Goal: Task Accomplishment & Management: Use online tool/utility

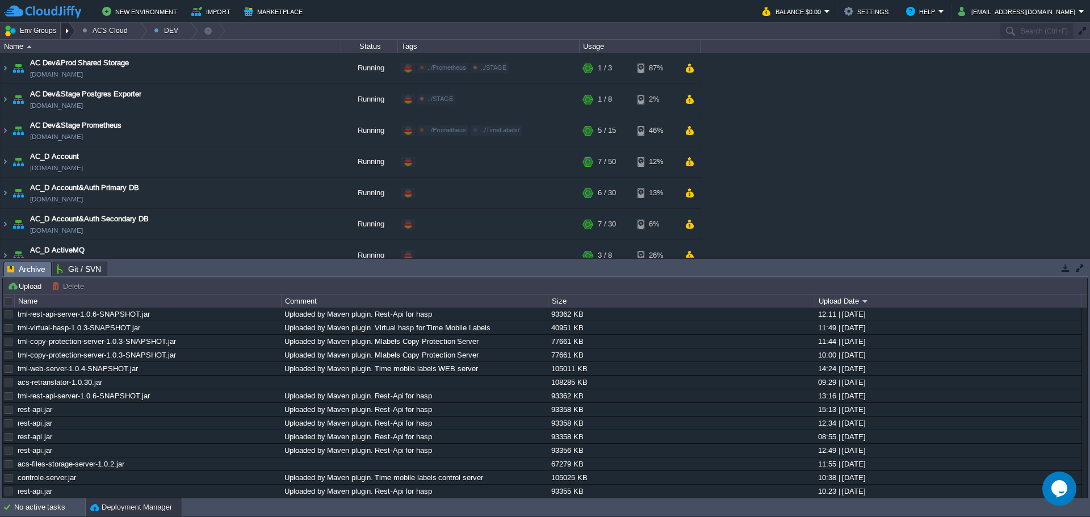
click at [66, 36] on div at bounding box center [68, 31] width 15 height 16
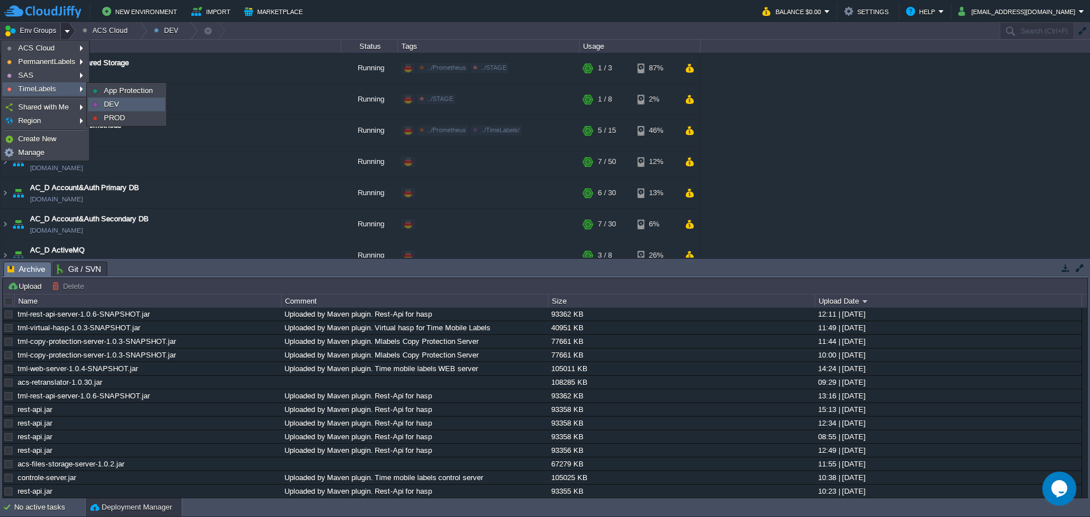
click at [130, 103] on link "DEV" at bounding box center [127, 104] width 76 height 12
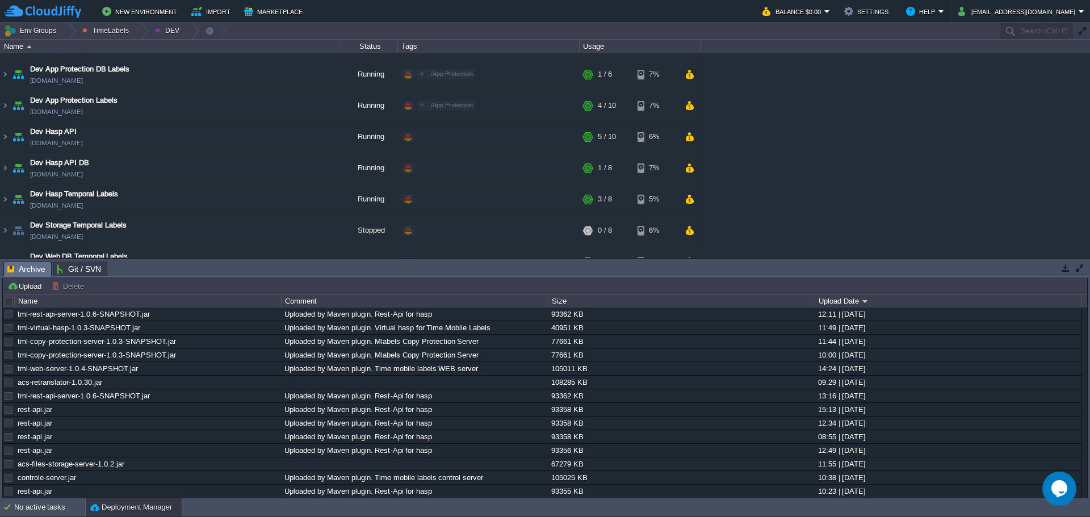
scroll to position [139, 0]
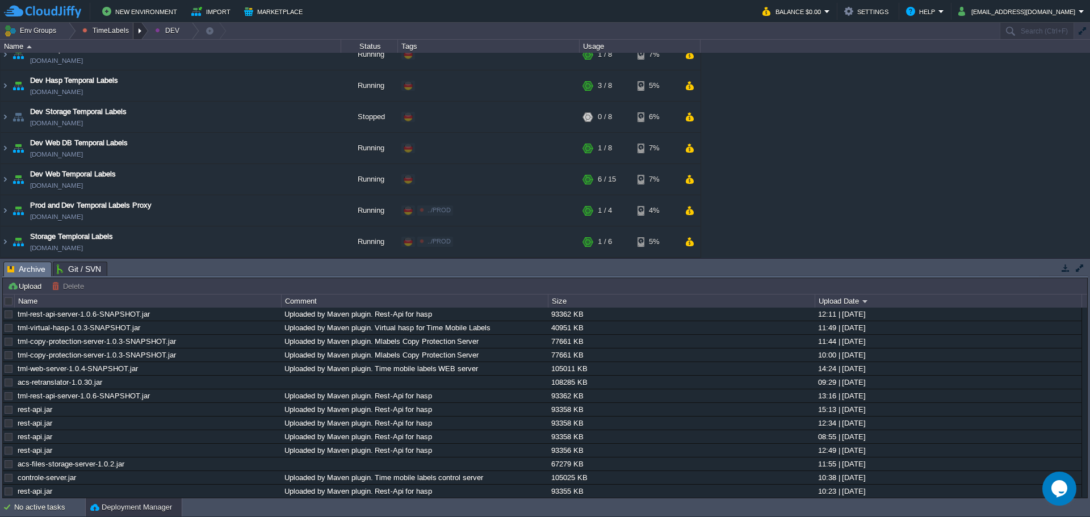
click at [137, 28] on div at bounding box center [140, 31] width 15 height 16
click at [112, 76] on link "PROD" at bounding box center [115, 75] width 76 height 12
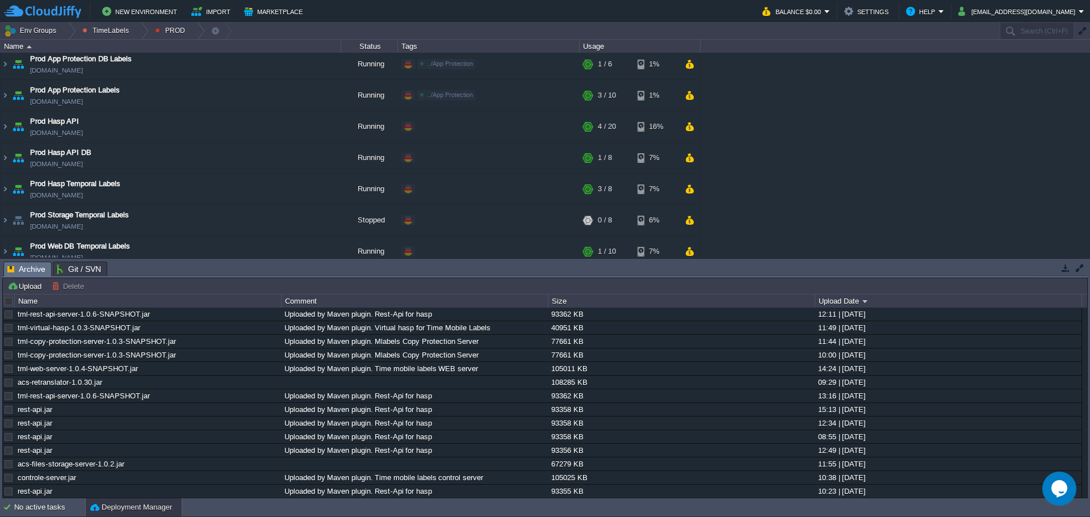
scroll to position [0, 0]
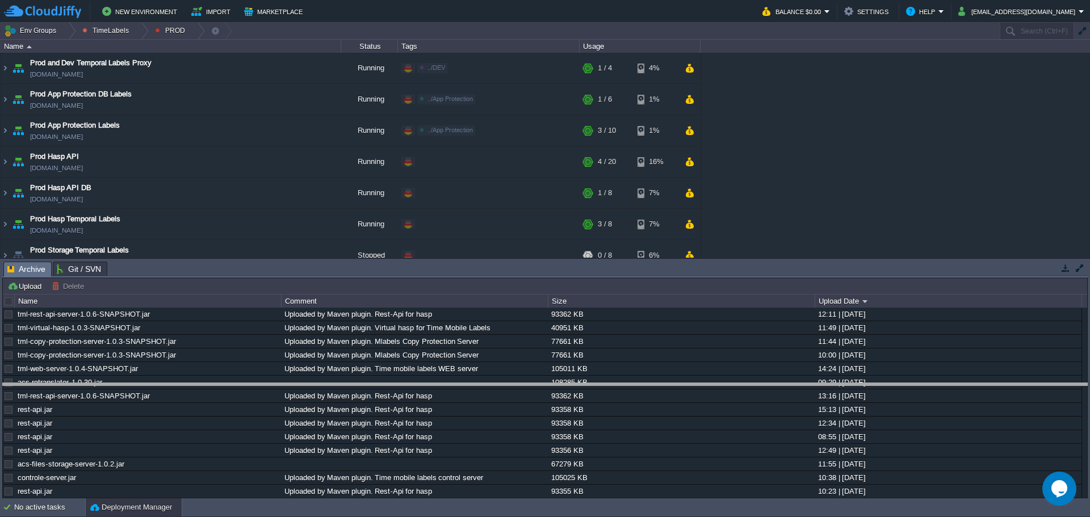
drag, startPoint x: 1005, startPoint y: 272, endPoint x: 987, endPoint y: 393, distance: 122.8
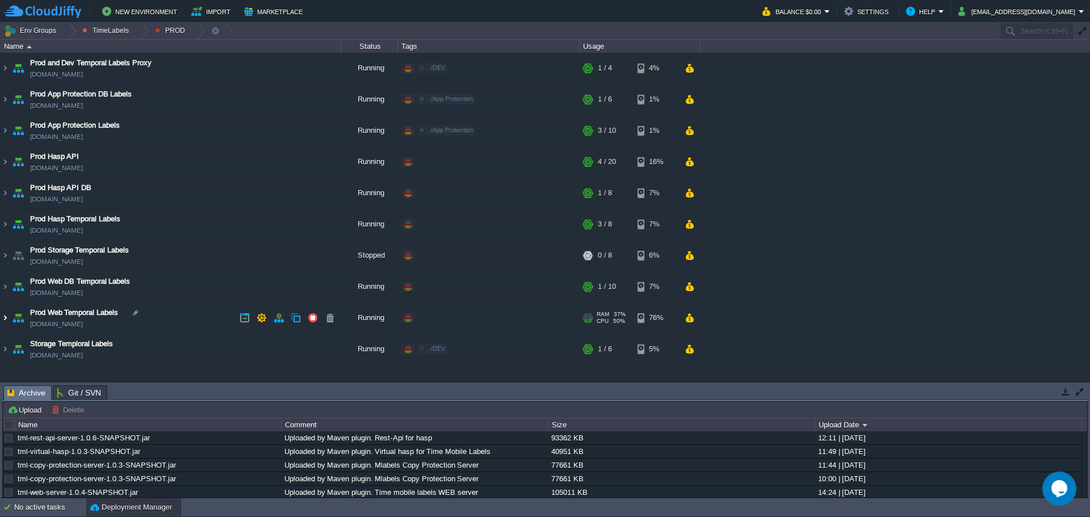
drag, startPoint x: 5, startPoint y: 321, endPoint x: 88, endPoint y: 321, distance: 83.5
click at [5, 321] on img at bounding box center [5, 318] width 9 height 31
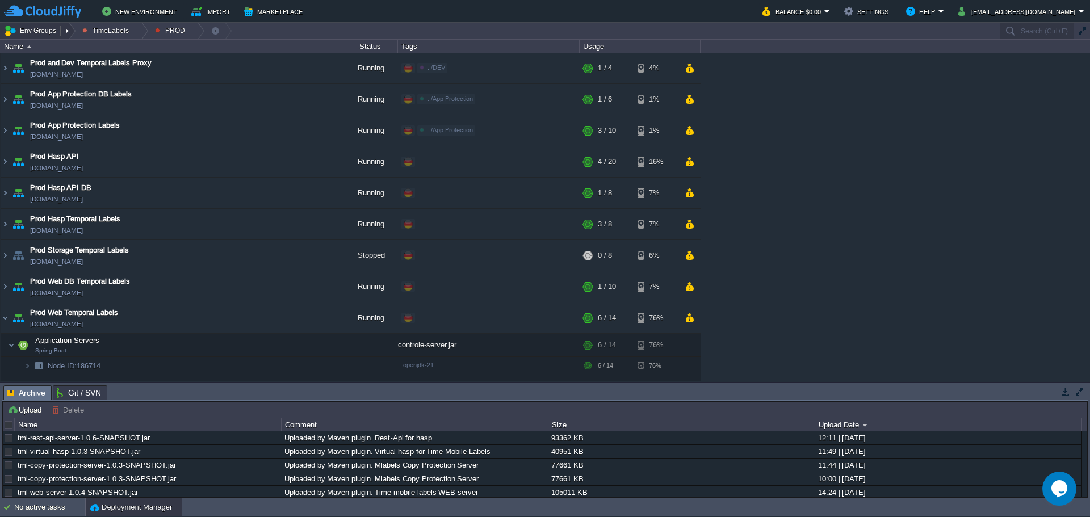
click at [37, 35] on button "Env Groups" at bounding box center [32, 31] width 56 height 16
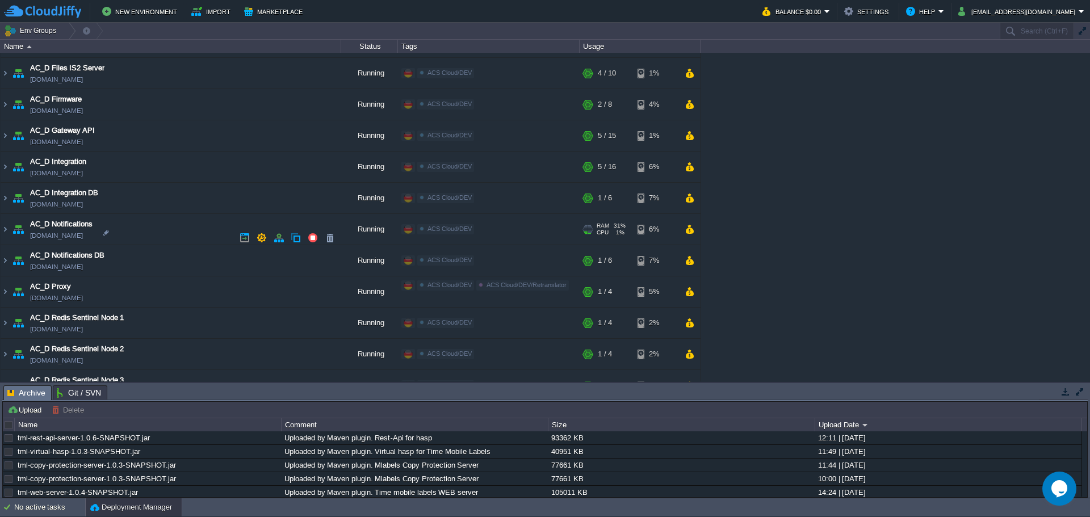
scroll to position [511, 0]
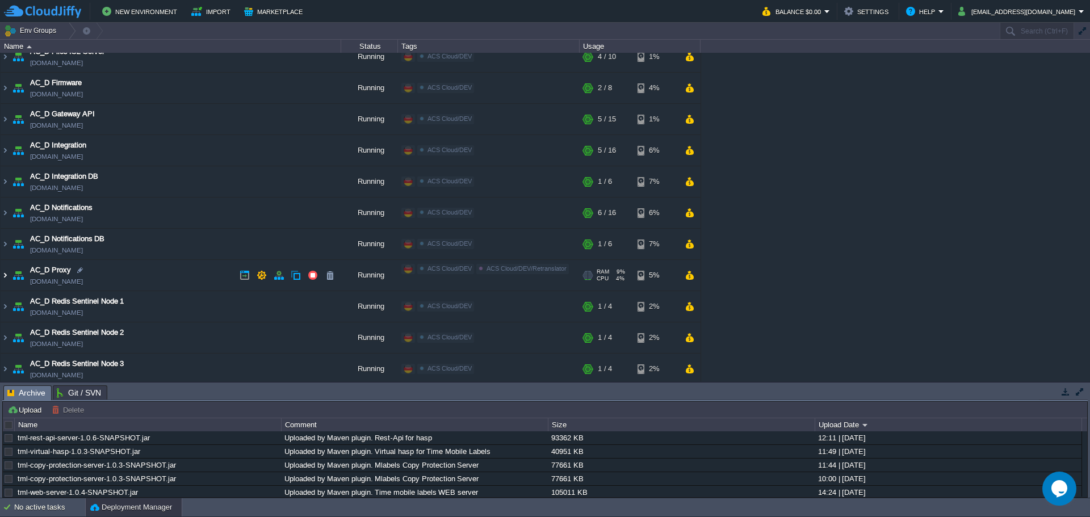
click at [5, 279] on img at bounding box center [5, 275] width 9 height 31
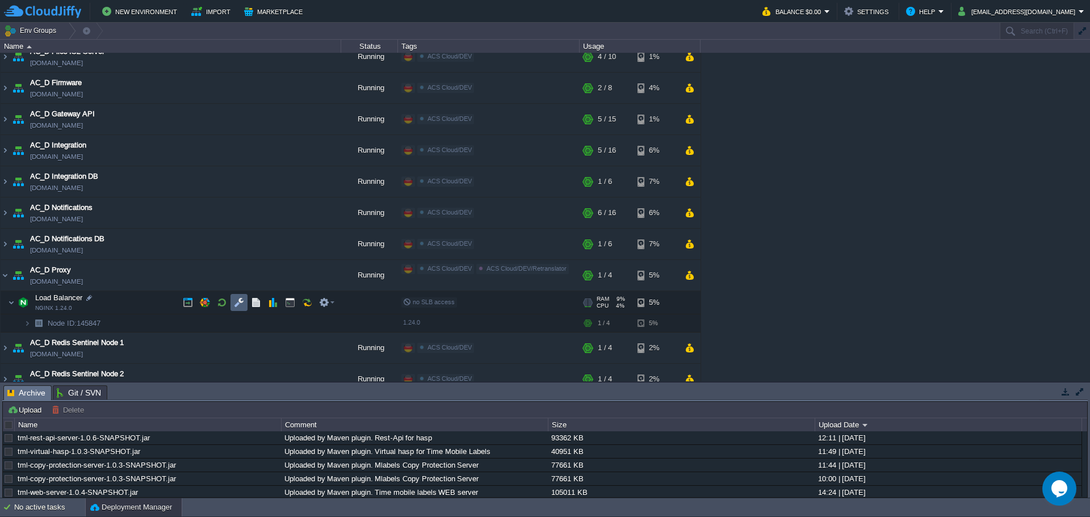
click at [245, 308] on td at bounding box center [238, 302] width 17 height 17
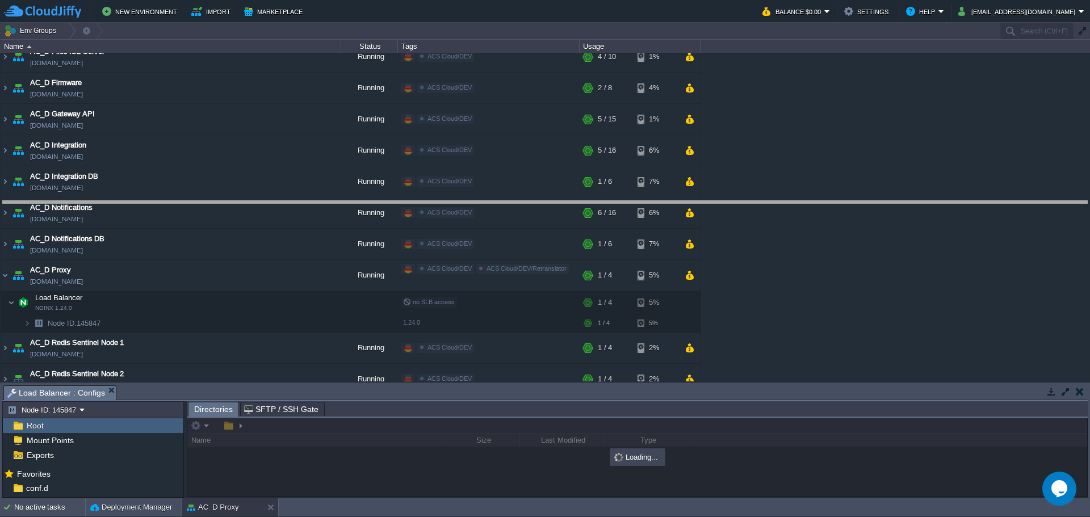
drag, startPoint x: 423, startPoint y: 394, endPoint x: 438, endPoint y: 198, distance: 196.4
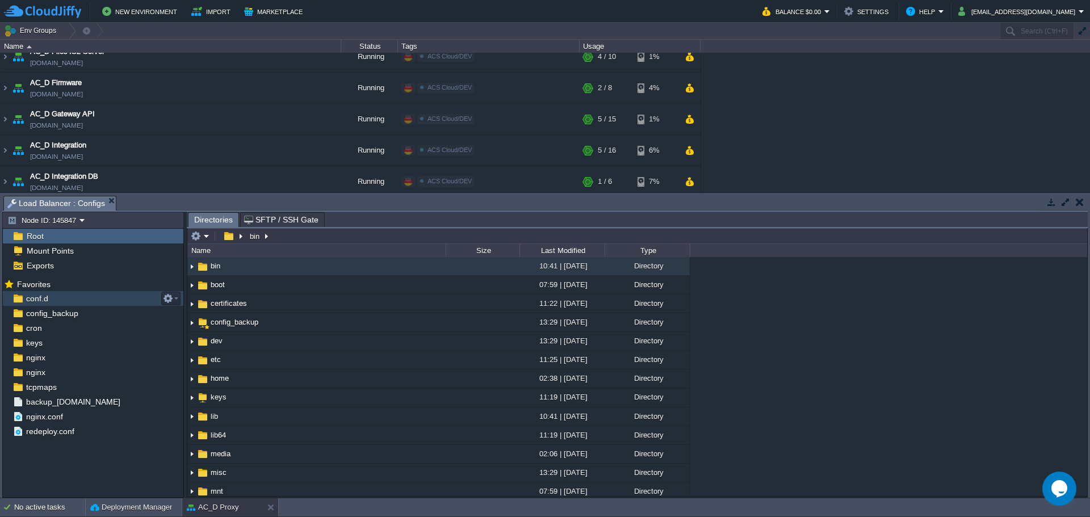
click at [56, 300] on div "conf.d" at bounding box center [93, 298] width 181 height 15
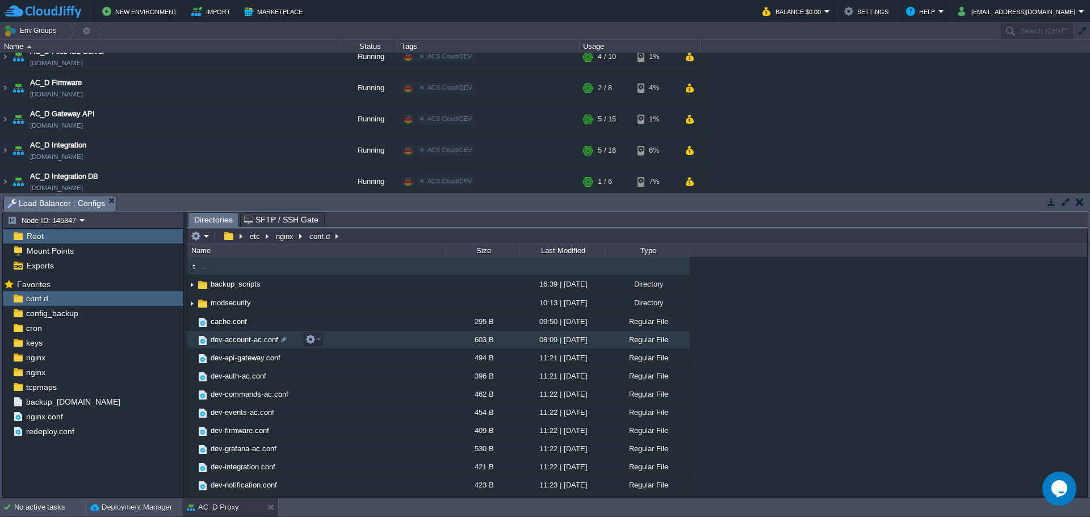
click at [236, 342] on span "dev-account-ac.conf" at bounding box center [244, 340] width 71 height 10
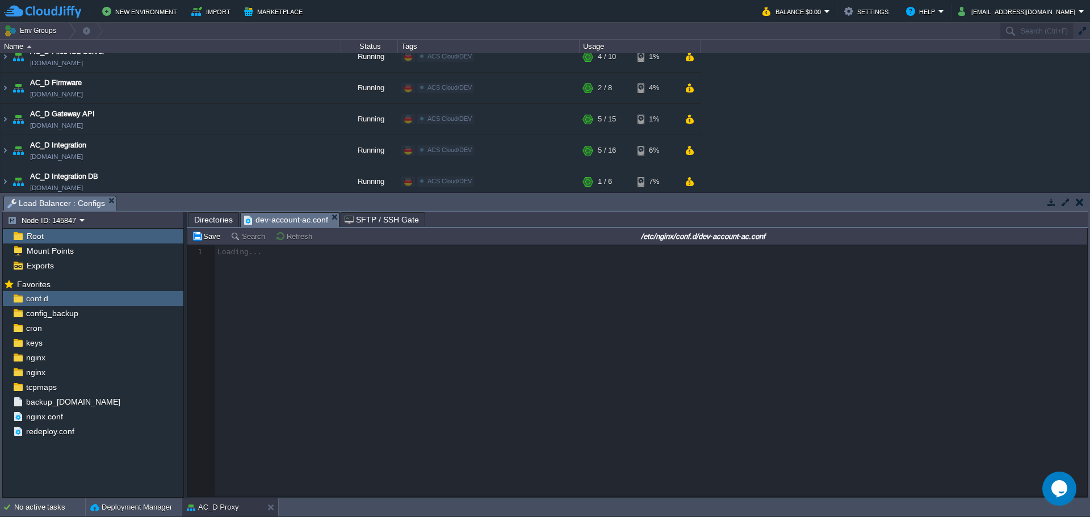
scroll to position [4, 0]
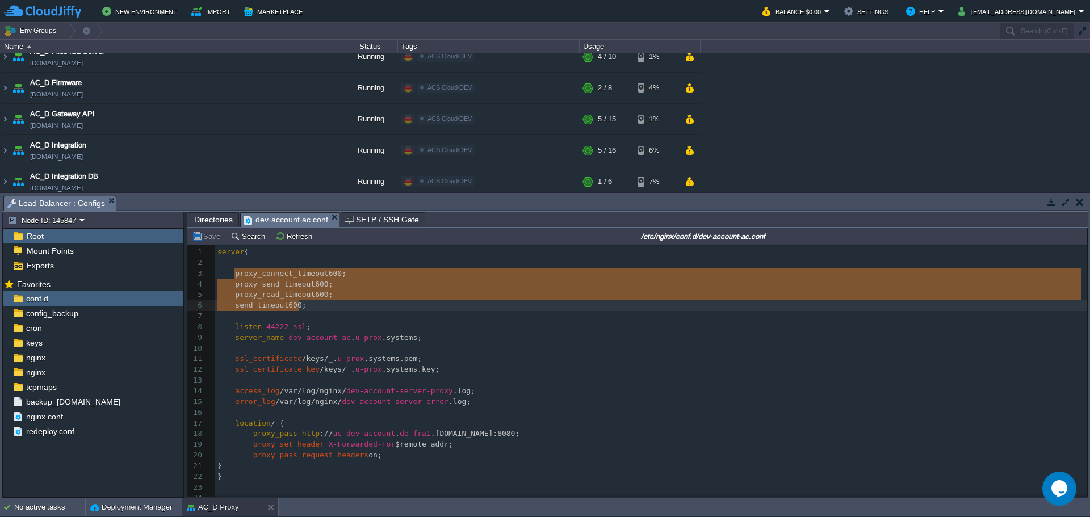
type textarea "proxy_connect_timeout 600; proxy_send_timeout 600; proxy_read_timeout 600; send…"
drag, startPoint x: 233, startPoint y: 274, endPoint x: 311, endPoint y: 308, distance: 84.4
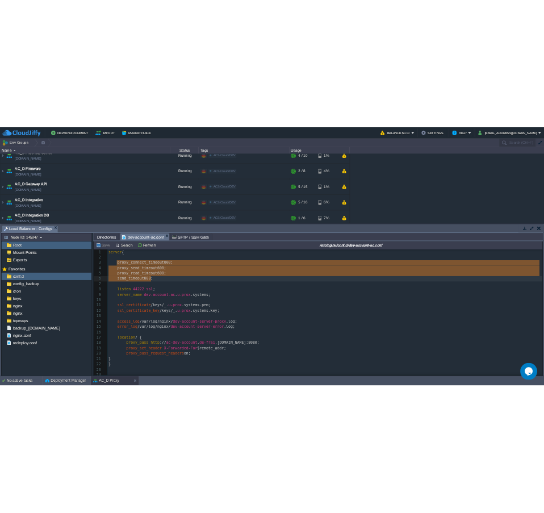
scroll to position [0, 0]
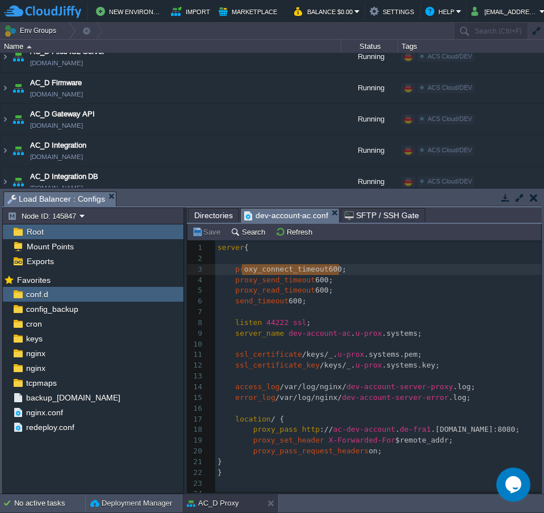
type textarea "proxy_connect_timeout 600;"
drag, startPoint x: 342, startPoint y: 267, endPoint x: 233, endPoint y: 274, distance: 108.6
